Goal: Check status: Check status

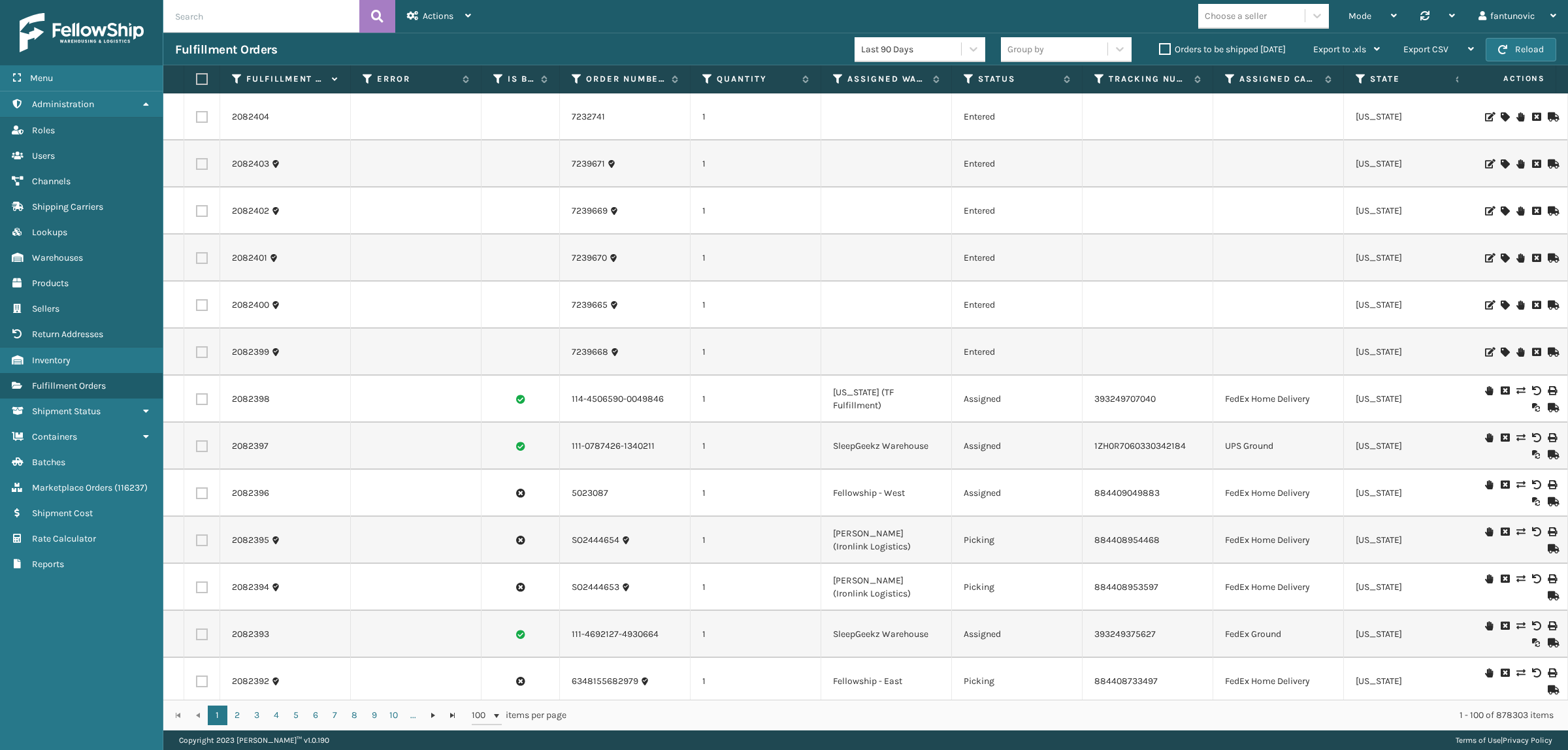
click at [262, 16] on input "text" at bounding box center [262, 16] width 196 height 33
click at [384, 13] on button at bounding box center [377, 16] width 36 height 33
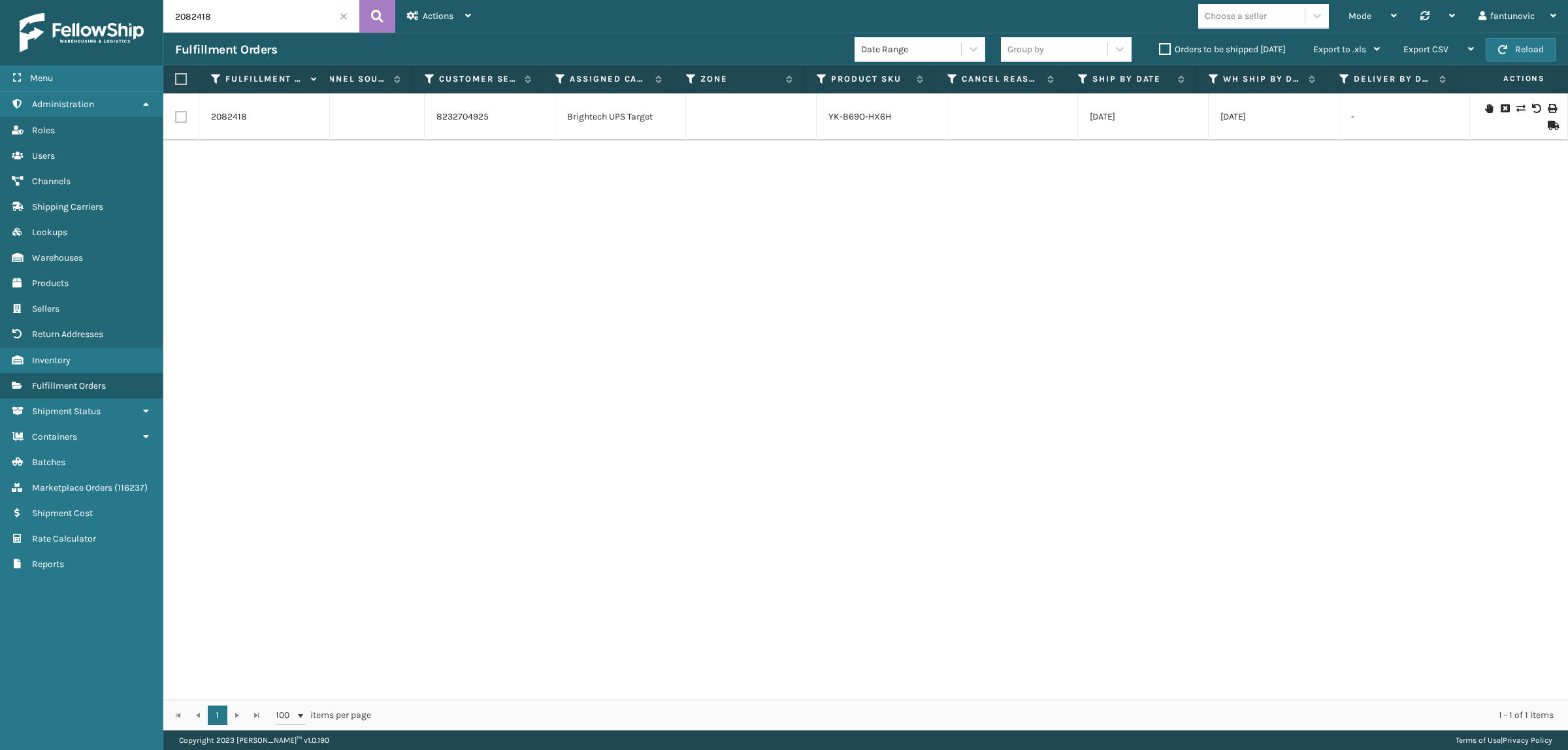
click at [417, 309] on div "2082418 8232704925 1 Fellowship - West Picking 1ZHF69090304729323 UPS Ground [U…" at bounding box center [866, 396] width 1405 height 606
drag, startPoint x: 681, startPoint y: 118, endPoint x: 771, endPoint y: 118, distance: 90.0
click at [768, 116] on td "Fellowship - West" at bounding box center [733, 117] width 131 height 47
click at [773, 118] on td "Fellowship - West" at bounding box center [733, 117] width 131 height 47
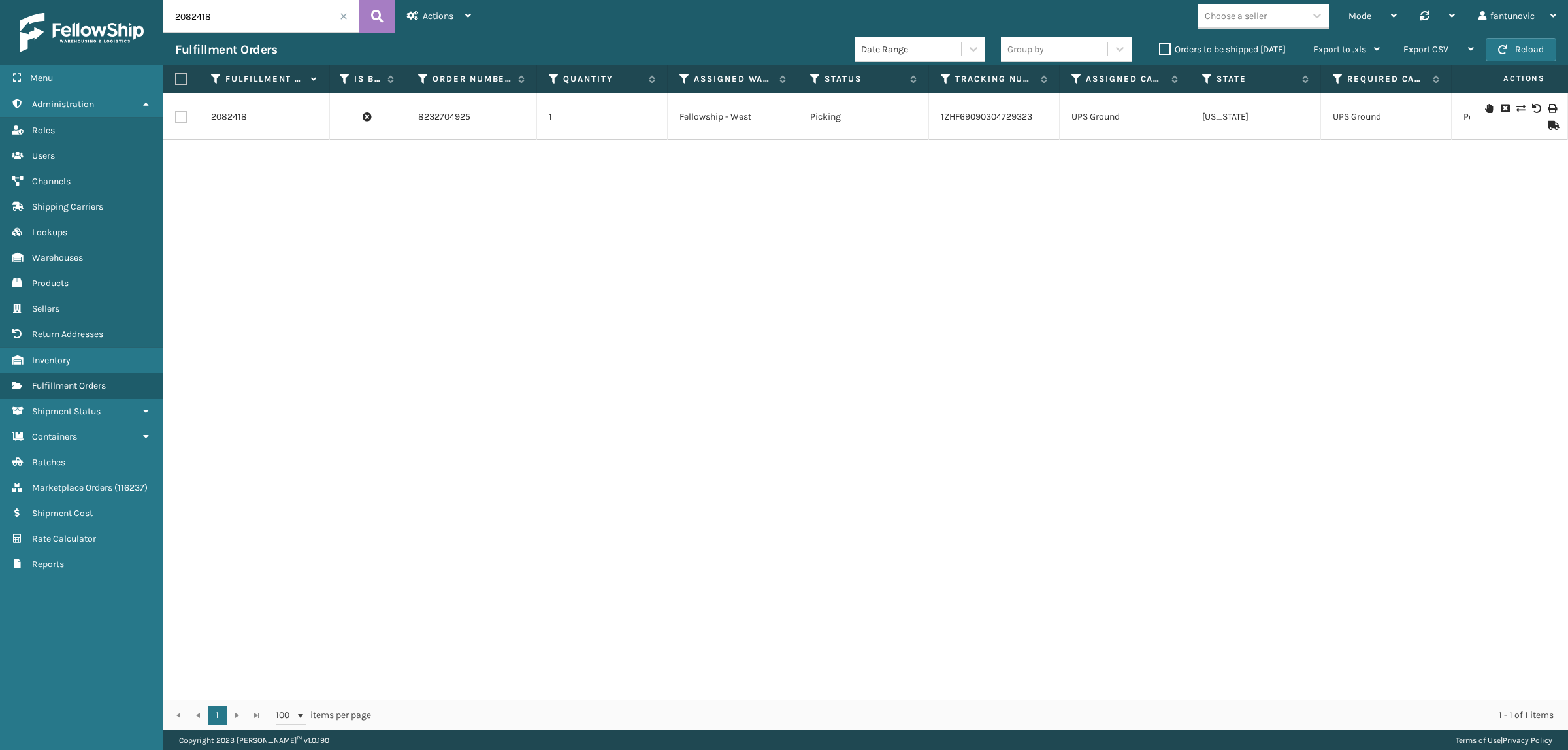
click at [256, 9] on input "2082418" at bounding box center [262, 16] width 196 height 33
type input "2082301"
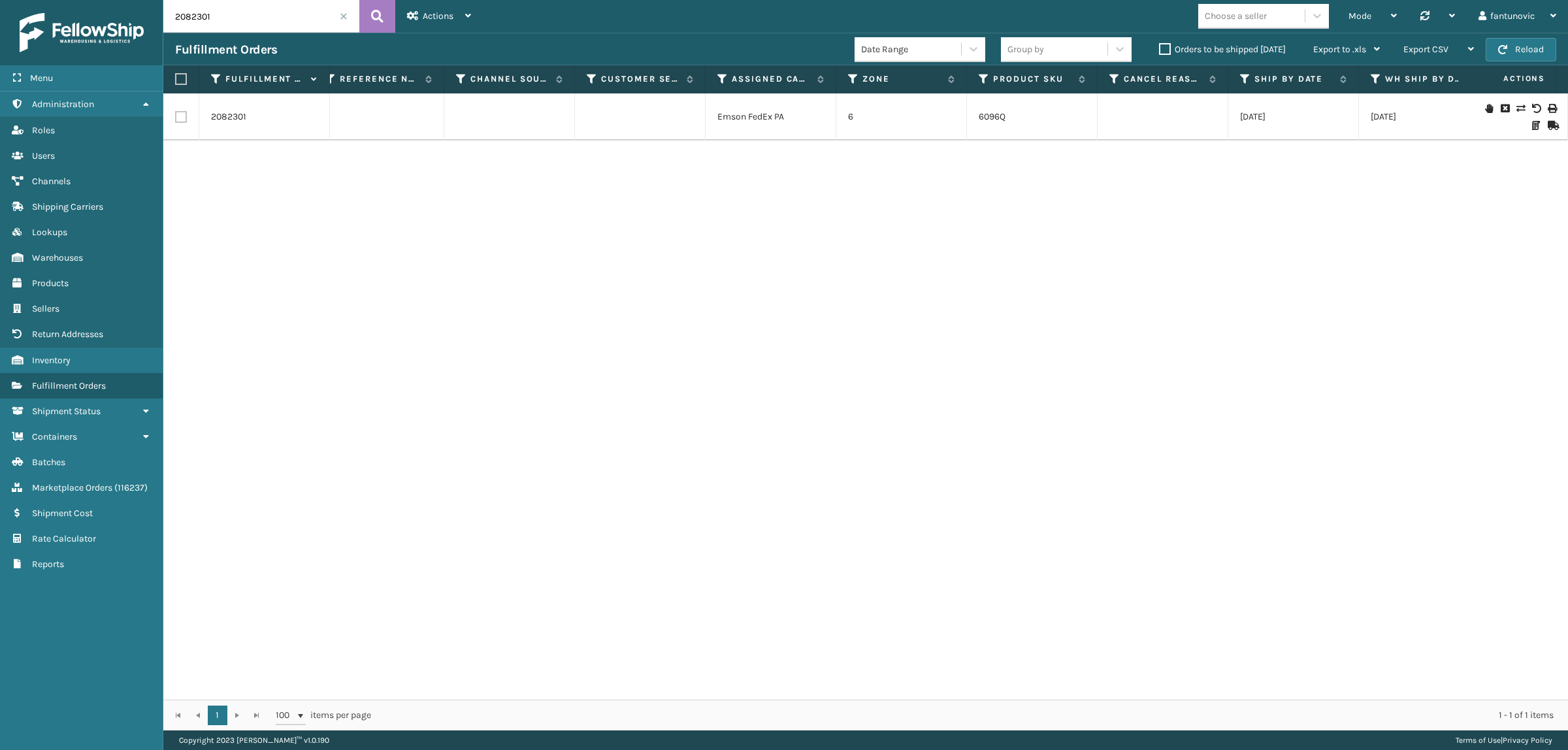
scroll to position [0, 3441]
